Goal: Find specific page/section: Find specific page/section

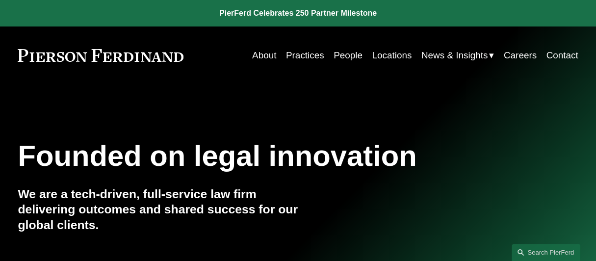
click at [403, 56] on link "Locations" at bounding box center [392, 55] width 40 height 19
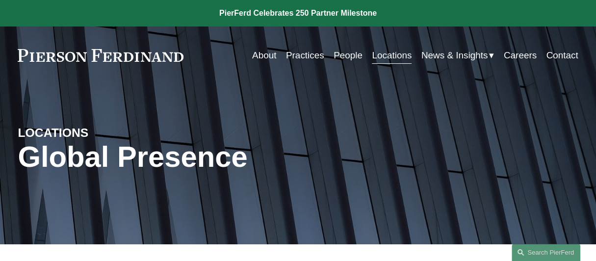
click at [346, 54] on link "People" at bounding box center [348, 55] width 29 height 19
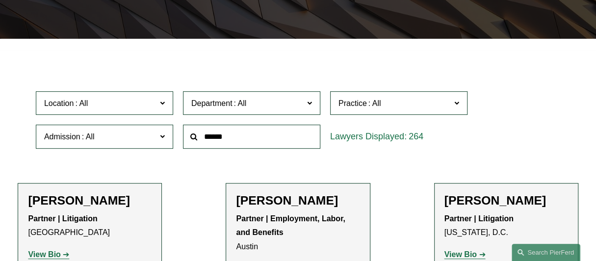
scroll to position [257, 0]
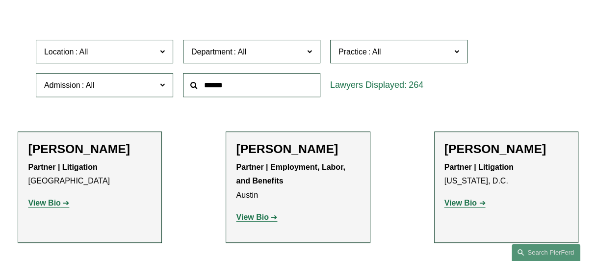
click at [310, 52] on span at bounding box center [309, 51] width 5 height 13
click at [371, 54] on span at bounding box center [375, 52] width 16 height 8
click at [553, 49] on div "Location All [GEOGRAPHIC_DATA] [GEOGRAPHIC_DATA] [GEOGRAPHIC_DATA] [GEOGRAPHIC_…" at bounding box center [298, 68] width 535 height 67
click at [161, 85] on span at bounding box center [162, 85] width 5 height 13
drag, startPoint x: 173, startPoint y: 105, endPoint x: 168, endPoint y: 160, distance: 55.7
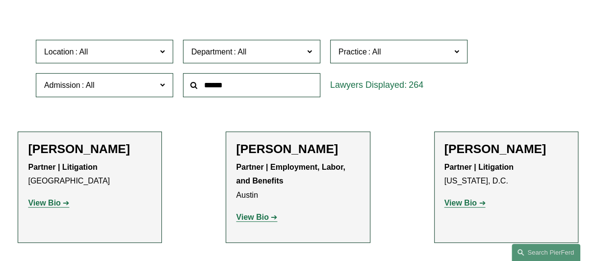
click at [0, 0] on link "[US_STATE]" at bounding box center [0, 0] width 0 height 0
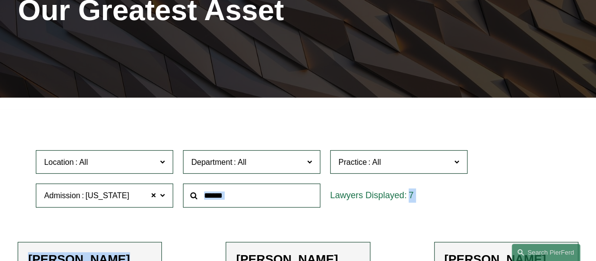
scroll to position [141, 0]
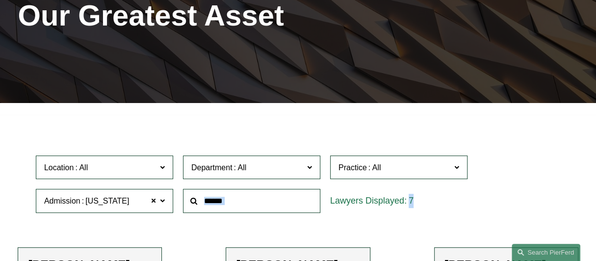
drag, startPoint x: 104, startPoint y: 134, endPoint x: 161, endPoint y: 202, distance: 88.9
click at [154, 202] on span at bounding box center [154, 201] width 6 height 13
click at [164, 202] on span at bounding box center [162, 200] width 5 height 13
drag, startPoint x: 172, startPoint y: 225, endPoint x: 173, endPoint y: 257, distance: 31.4
click at [0, 0] on ul "All [US_STATE] [US_STATE] [US_STATE] [US_STATE] [US_STATE] [GEOGRAPHIC_DATA] [U…" at bounding box center [0, 0] width 0 height 0
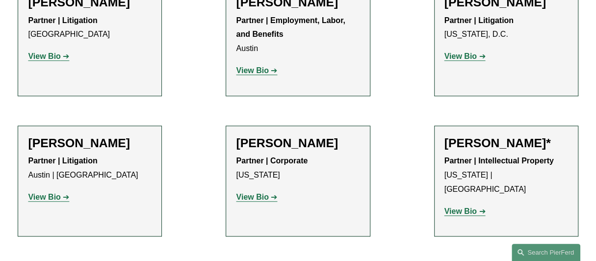
scroll to position [715, 0]
drag, startPoint x: 173, startPoint y: 54, endPoint x: 175, endPoint y: 46, distance: 8.5
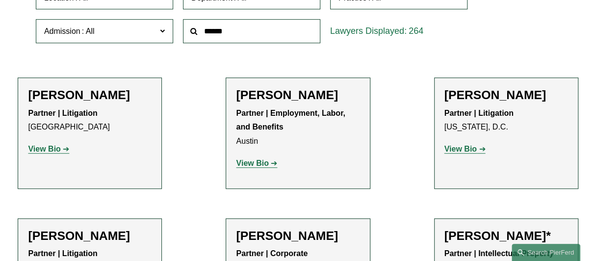
scroll to position [306, 0]
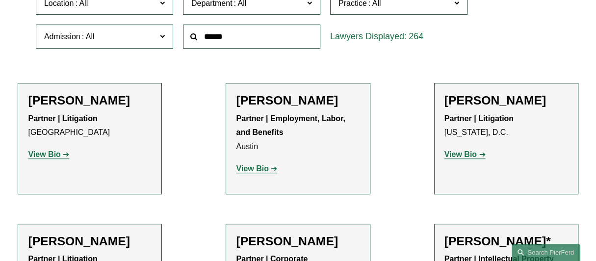
click at [0, 0] on link "[GEOGRAPHIC_DATA]" at bounding box center [0, 0] width 0 height 0
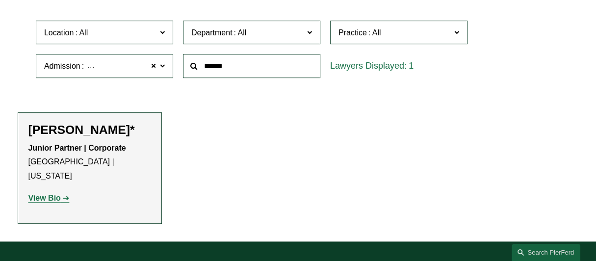
scroll to position [280, 0]
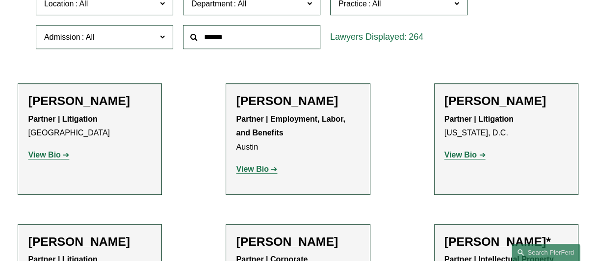
scroll to position [306, 0]
